Goal: Task Accomplishment & Management: Manage account settings

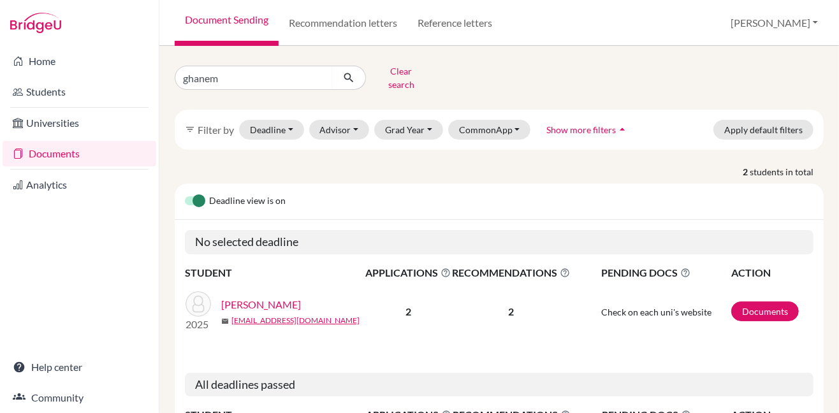
scroll to position [113, 0]
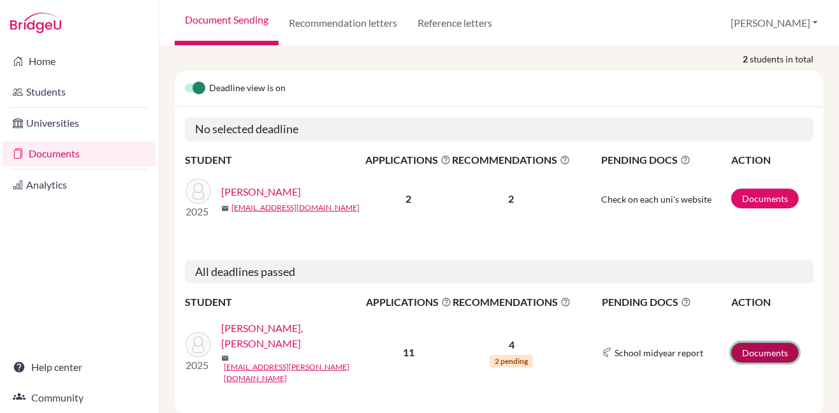
click at [763, 343] on link "Documents" at bounding box center [765, 353] width 68 height 20
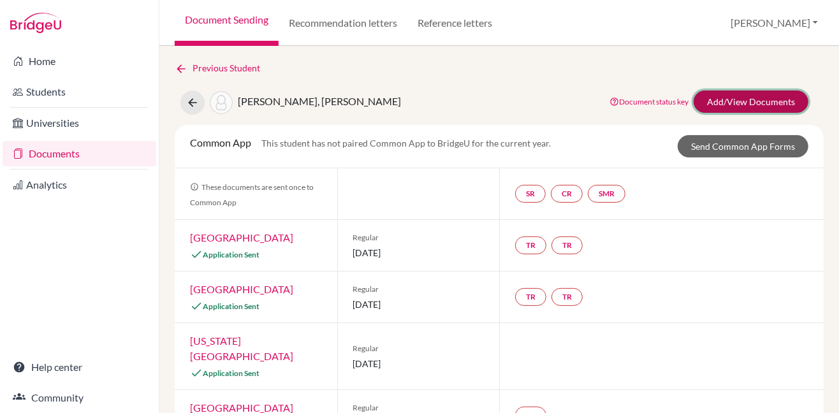
click at [705, 99] on link "Add/View Documents" at bounding box center [750, 101] width 115 height 22
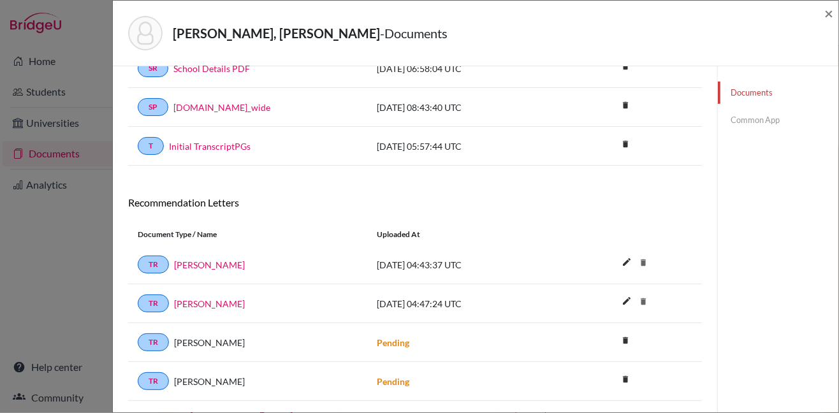
scroll to position [358, 0]
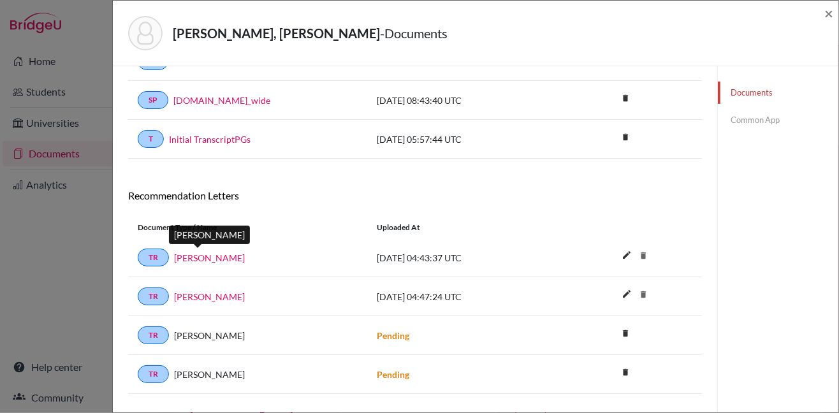
click at [201, 254] on link "Mr. Stephen" at bounding box center [209, 257] width 71 height 13
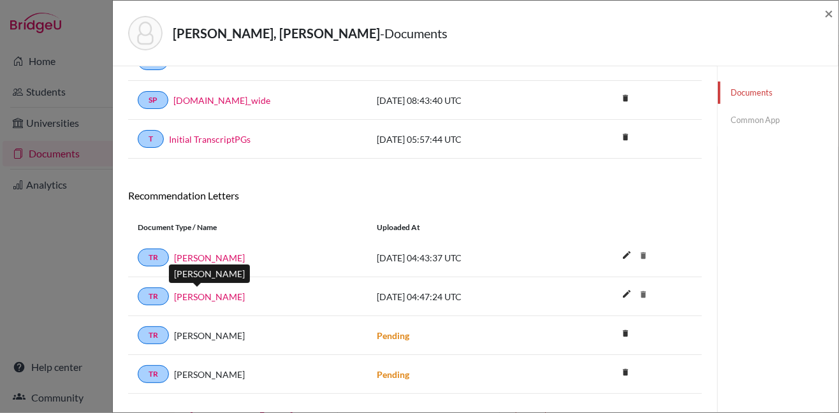
click at [198, 293] on link "Mr. Michael" at bounding box center [209, 296] width 71 height 13
